Goal: Task Accomplishment & Management: Manage account settings

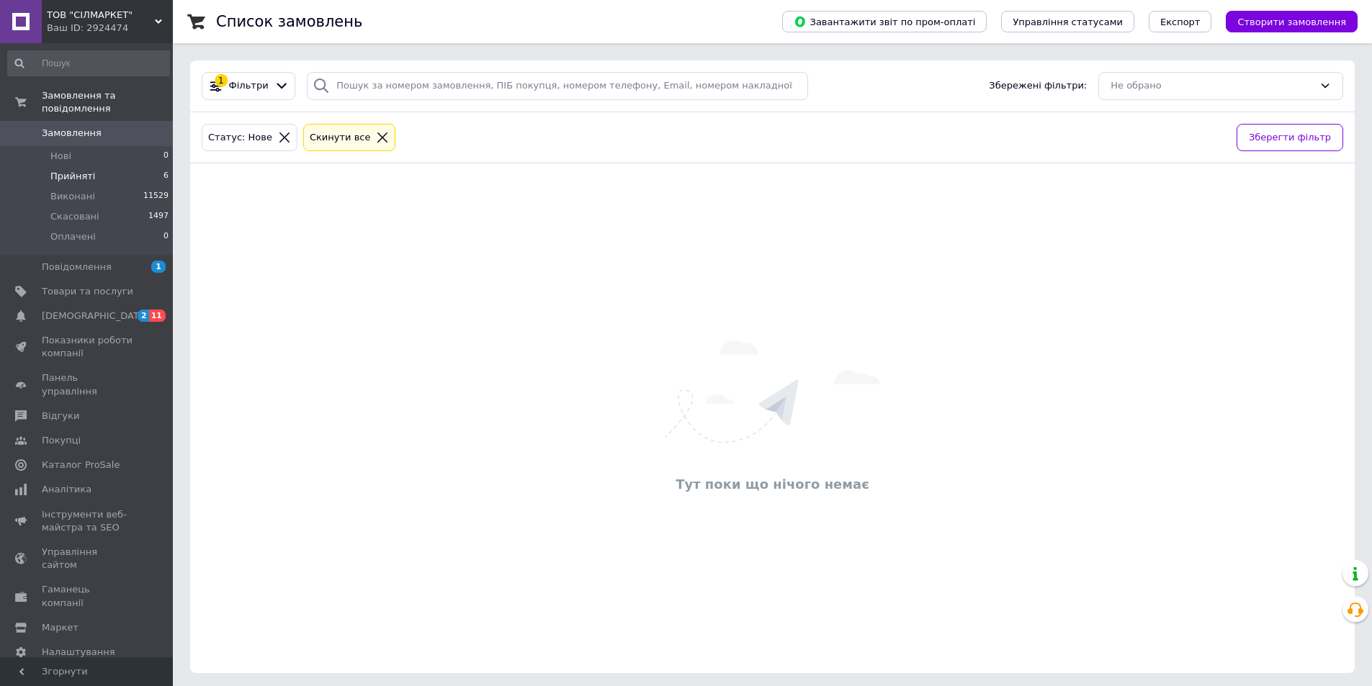
click at [107, 166] on li "Прийняті 6" at bounding box center [88, 176] width 177 height 20
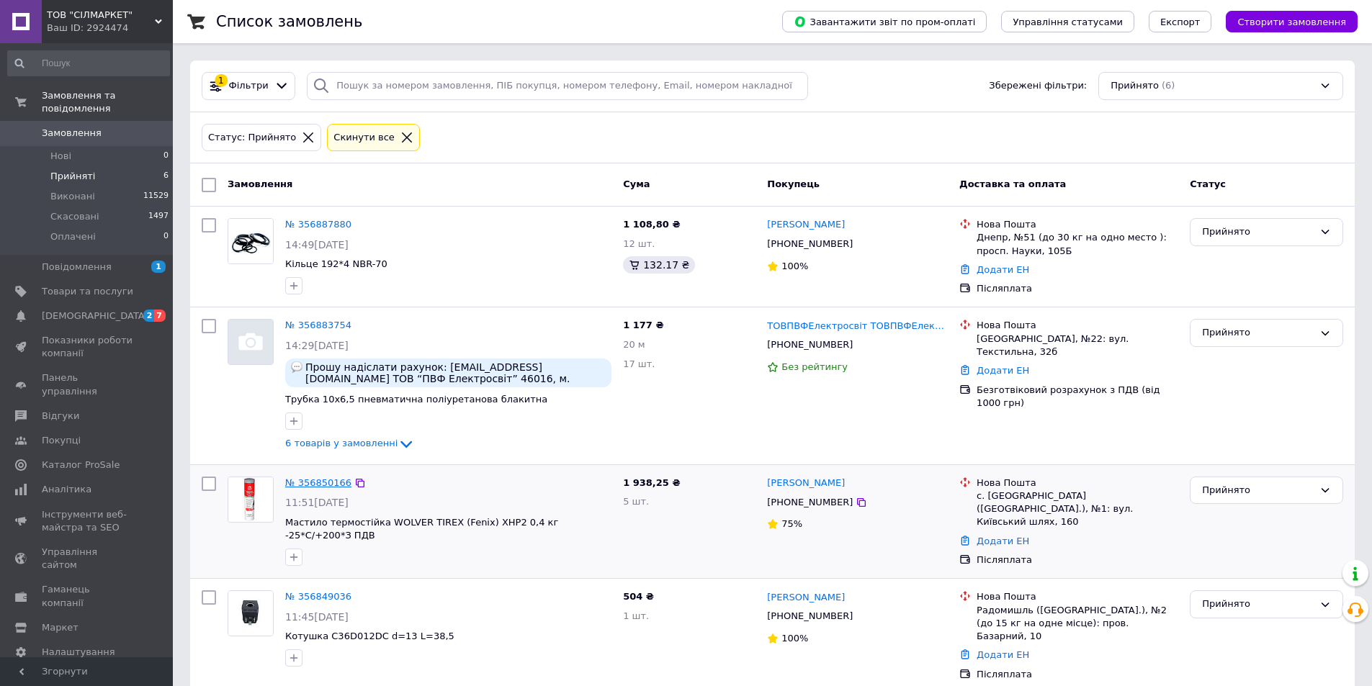
click at [300, 484] on link "№ 356850166" at bounding box center [318, 482] width 66 height 11
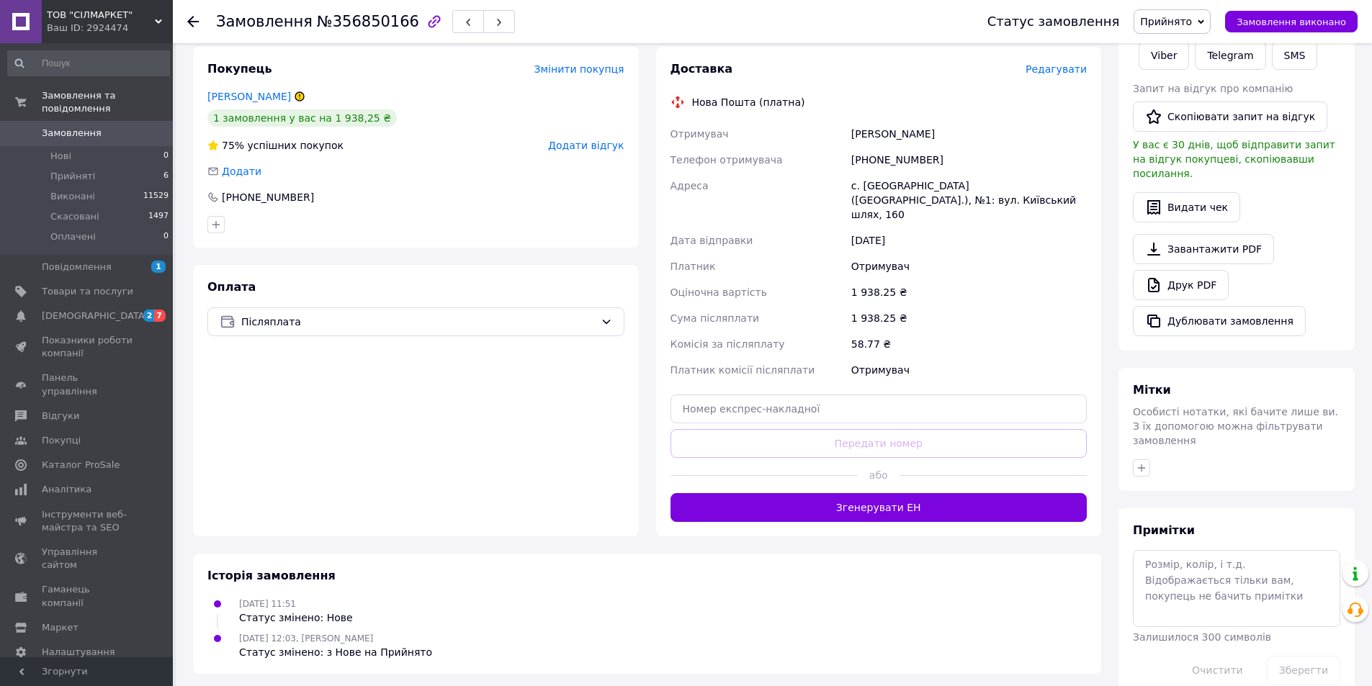
scroll to position [262, 0]
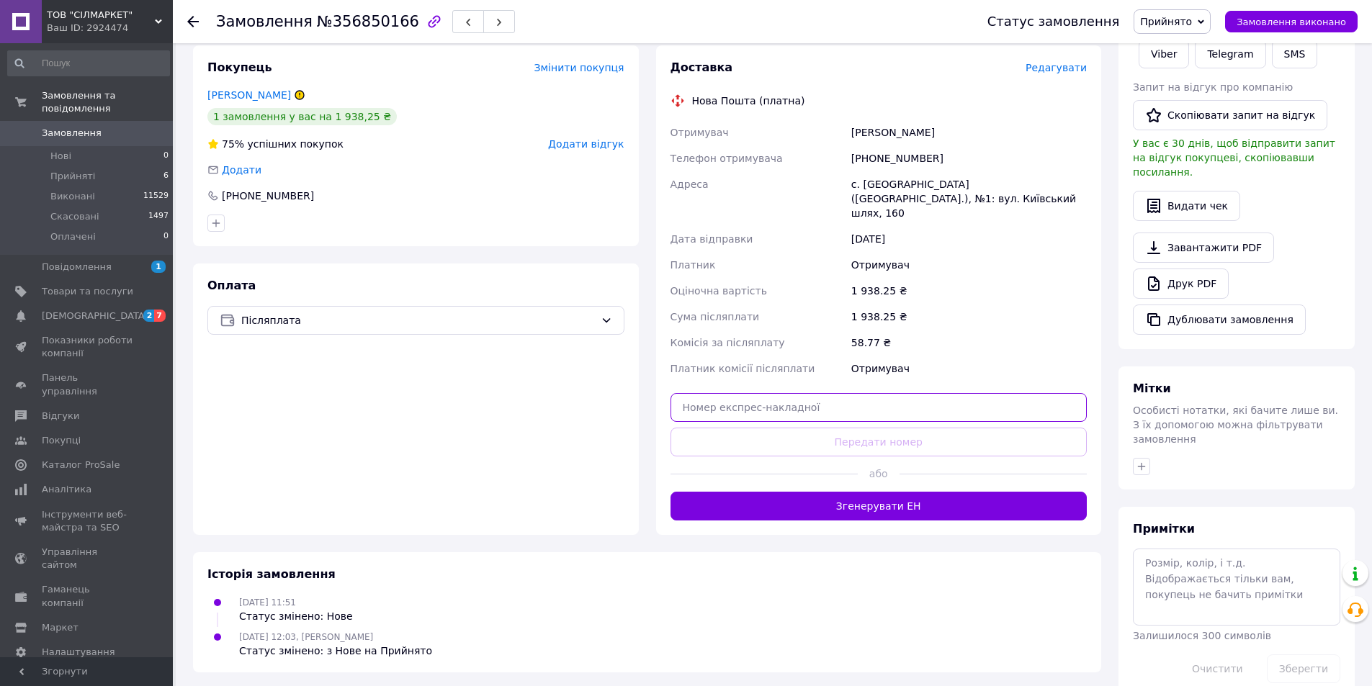
click at [842, 397] on input "text" at bounding box center [878, 407] width 417 height 29
paste input "20451225219899"
type input "20451225219899"
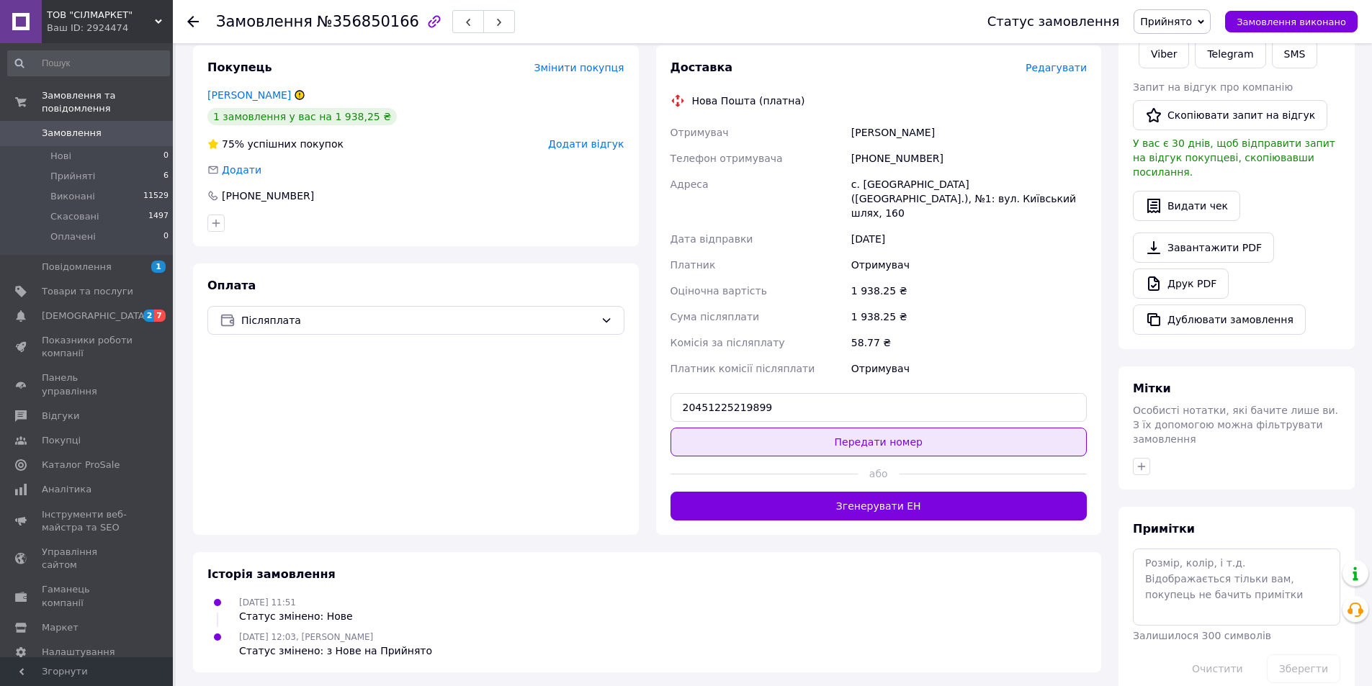
click at [877, 428] on button "Передати номер" at bounding box center [878, 442] width 417 height 29
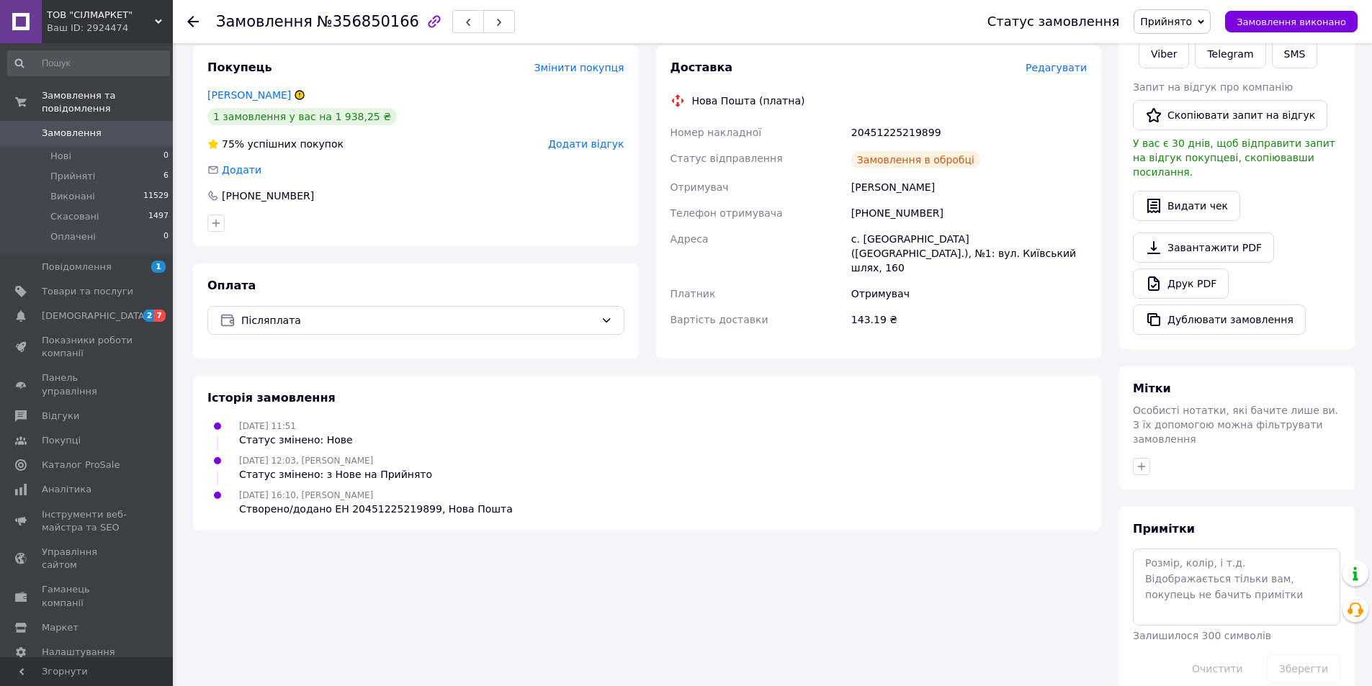
click at [1300, 17] on span "Замовлення виконано" at bounding box center [1290, 22] width 109 height 11
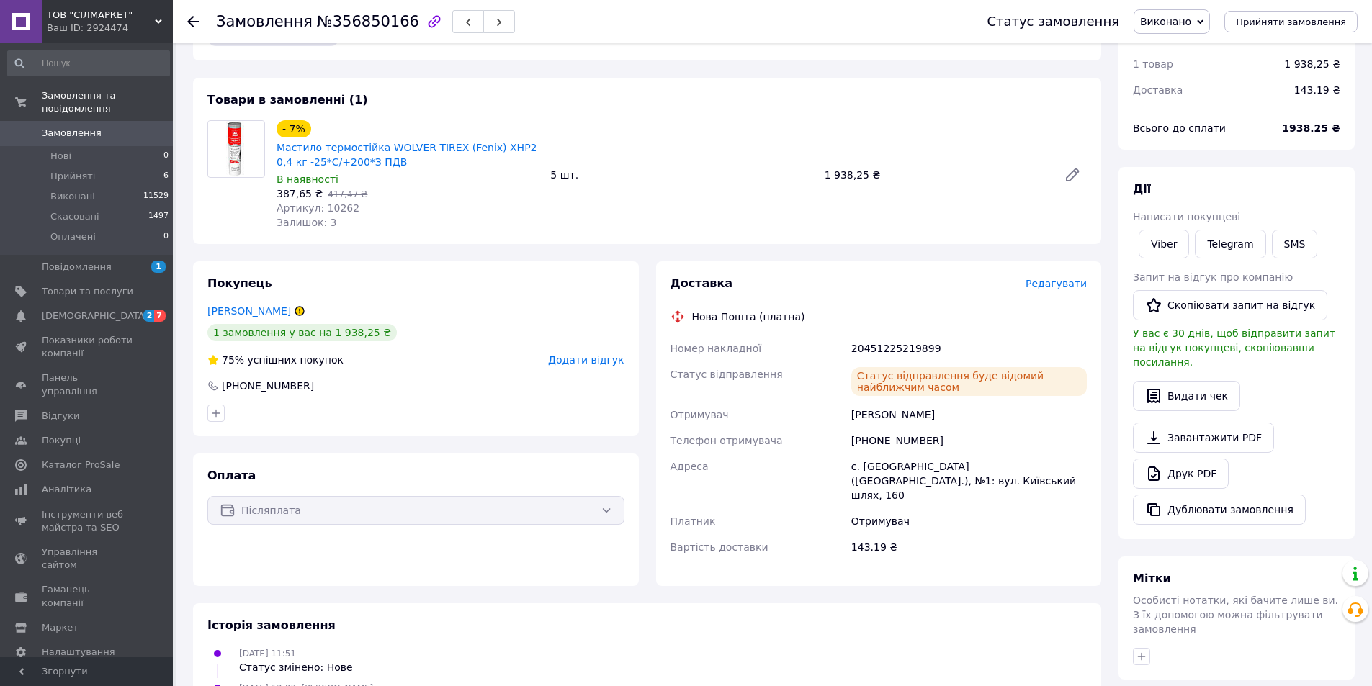
scroll to position [0, 0]
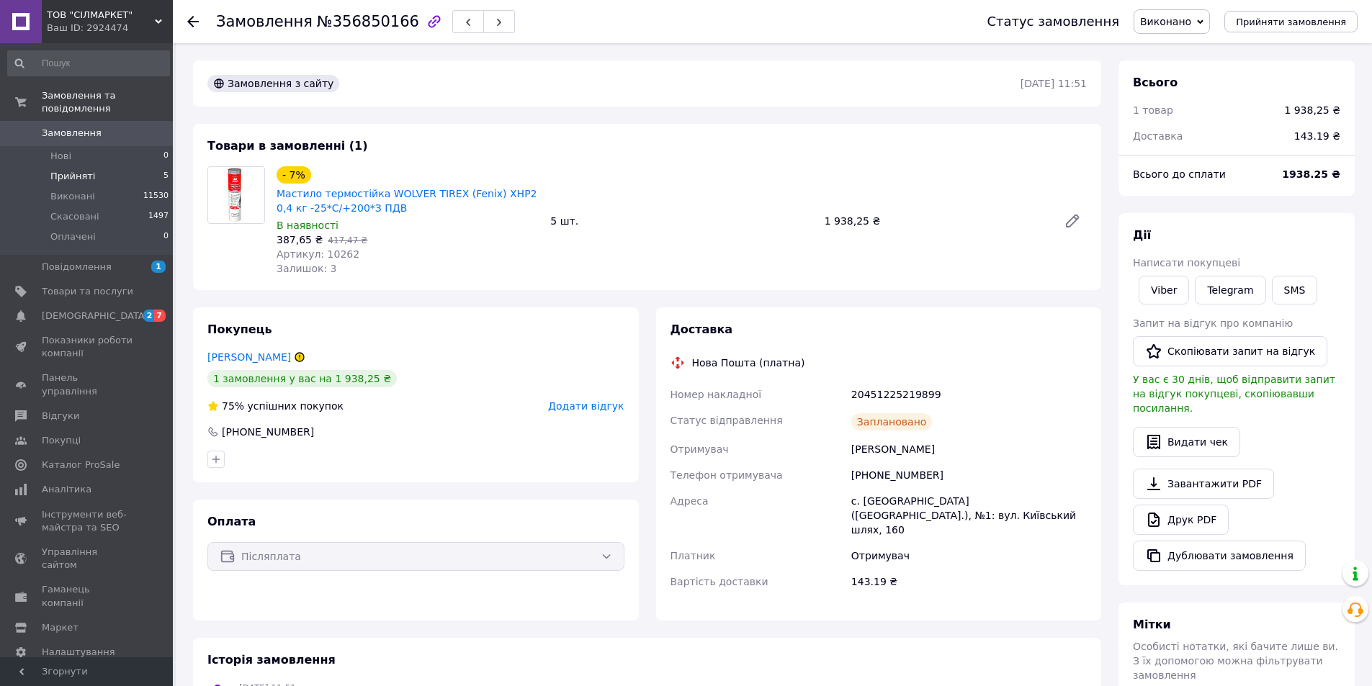
click at [80, 166] on li "Прийняті 5" at bounding box center [88, 176] width 177 height 20
